Goal: Find specific page/section: Find specific page/section

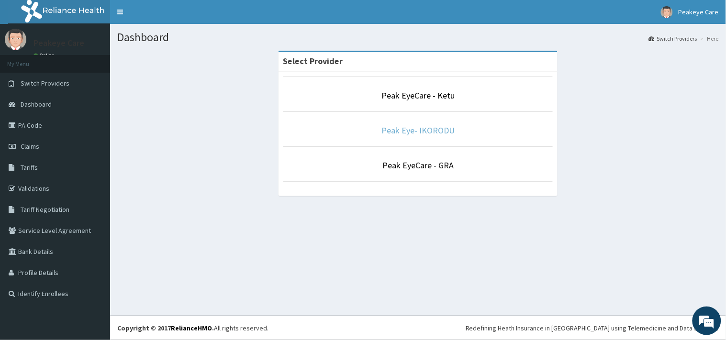
click at [444, 128] on link "Peak Eye- IKORODU" at bounding box center [418, 130] width 73 height 11
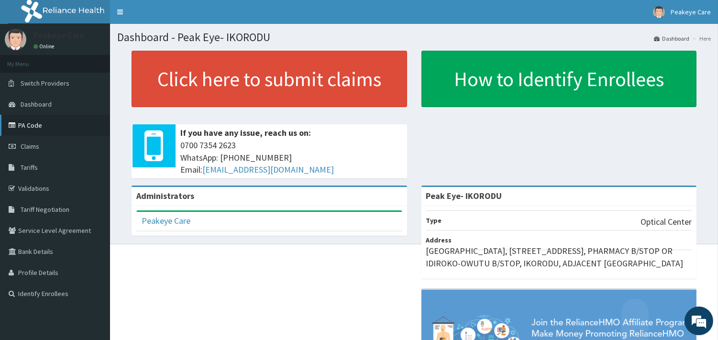
click at [39, 125] on link "PA Code" at bounding box center [55, 125] width 110 height 21
